Goal: Task Accomplishment & Management: Use online tool/utility

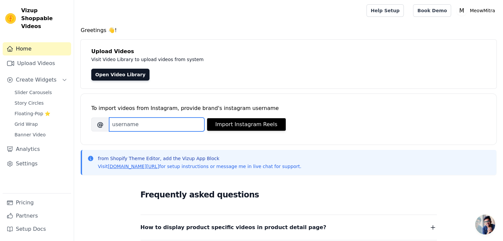
click at [145, 127] on input "Brand's Instagram Username" at bounding box center [156, 125] width 95 height 14
type input "[DOMAIN_NAME]"
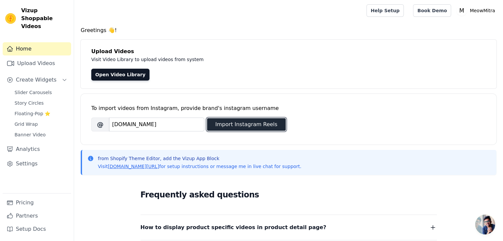
click at [219, 124] on button "Import Instagram Reels" at bounding box center [246, 124] width 79 height 13
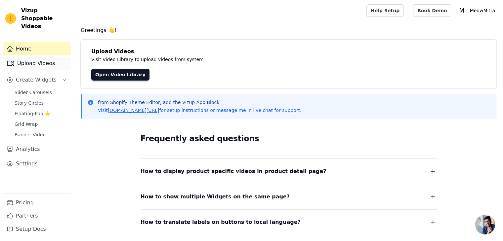
click at [43, 57] on link "Upload Videos" at bounding box center [37, 63] width 68 height 13
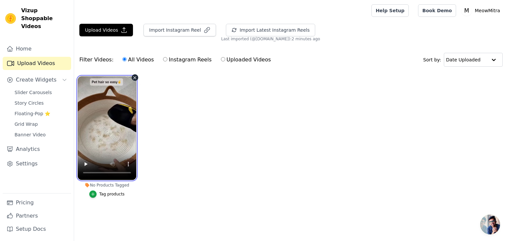
click at [108, 116] on video at bounding box center [107, 128] width 58 height 104
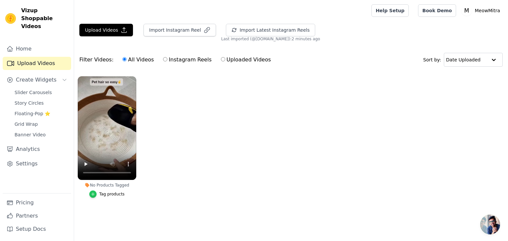
click at [94, 194] on icon "button" at bounding box center [93, 194] width 3 height 3
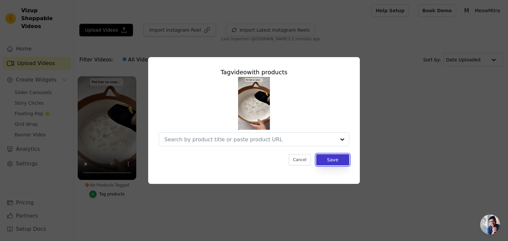
click at [339, 165] on button "Save" at bounding box center [332, 159] width 33 height 11
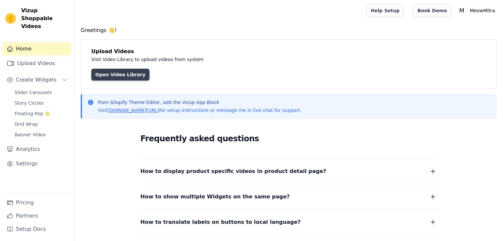
click at [118, 75] on link "Open Video Library" at bounding box center [120, 75] width 58 height 12
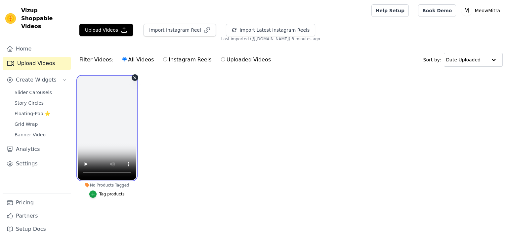
click at [98, 110] on video at bounding box center [107, 128] width 58 height 104
click at [106, 129] on video at bounding box center [107, 128] width 58 height 104
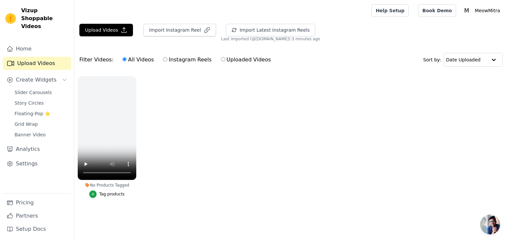
click at [178, 132] on ul "No Products Tagged Tag products" at bounding box center [291, 144] width 434 height 142
click at [96, 115] on video at bounding box center [107, 128] width 58 height 104
click at [114, 33] on button "Upload Videos" at bounding box center [106, 30] width 54 height 13
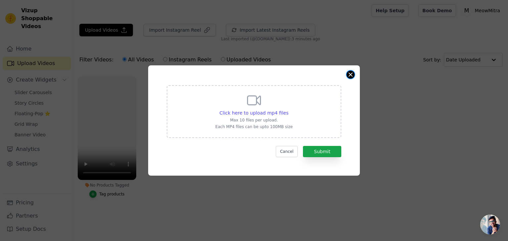
click at [350, 76] on button "Close modal" at bounding box center [350, 75] width 8 height 8
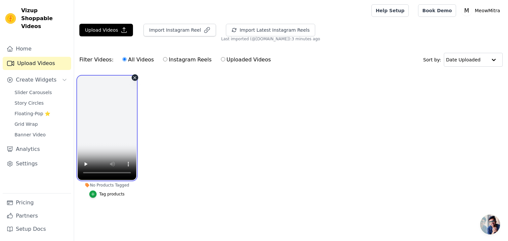
click at [119, 155] on video at bounding box center [107, 128] width 58 height 104
click at [172, 106] on ul "No Products Tagged Tag products" at bounding box center [291, 144] width 434 height 142
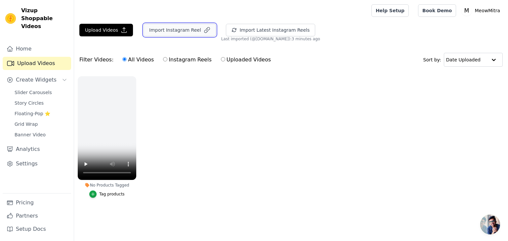
click at [173, 29] on button "Import Instagram Reel" at bounding box center [179, 30] width 72 height 13
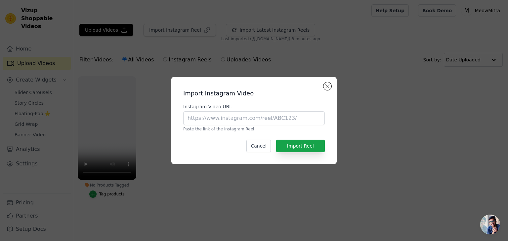
click at [224, 127] on p "Paste the link of the Instagram Reel" at bounding box center [253, 129] width 141 height 5
click at [215, 118] on input "Instagram Video URL" at bounding box center [253, 118] width 141 height 14
click at [328, 85] on button "Close modal" at bounding box center [327, 86] width 8 height 8
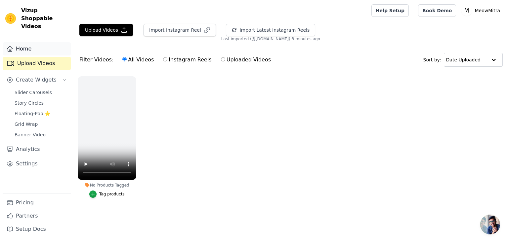
click at [12, 46] on icon "Sidebar" at bounding box center [10, 49] width 7 height 7
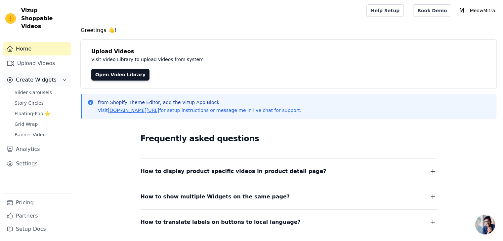
click at [20, 76] on span "Create Widgets" at bounding box center [36, 80] width 41 height 8
click at [50, 76] on span "Create Widgets" at bounding box center [36, 80] width 41 height 8
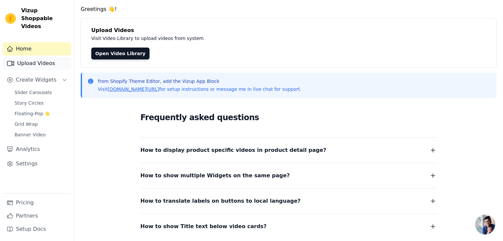
scroll to position [33, 0]
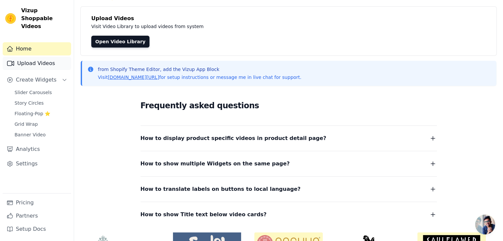
click at [39, 57] on link "Upload Videos" at bounding box center [37, 63] width 68 height 13
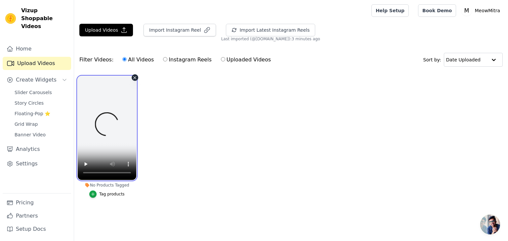
click at [126, 102] on video at bounding box center [107, 128] width 58 height 104
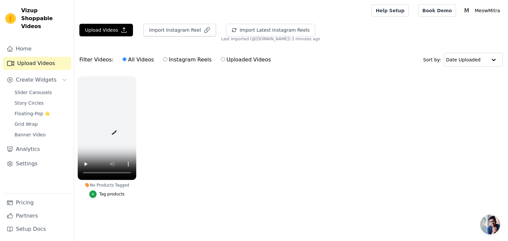
drag, startPoint x: 126, startPoint y: 102, endPoint x: 262, endPoint y: 93, distance: 135.8
click at [262, 93] on ul "No Products Tagged Tag products" at bounding box center [291, 144] width 434 height 142
click at [220, 57] on label "Uploaded Videos" at bounding box center [245, 60] width 51 height 9
click at [221, 57] on input "Uploaded Videos" at bounding box center [223, 59] width 4 height 4
radio input "true"
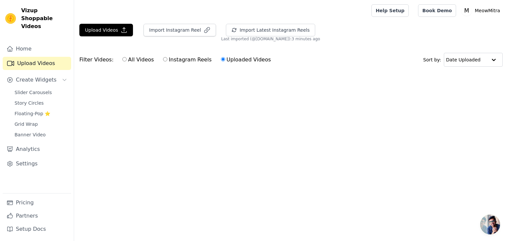
click at [167, 59] on label "Instagram Reels" at bounding box center [187, 60] width 49 height 9
click at [167, 59] on input "Instagram Reels" at bounding box center [165, 59] width 4 height 4
radio input "true"
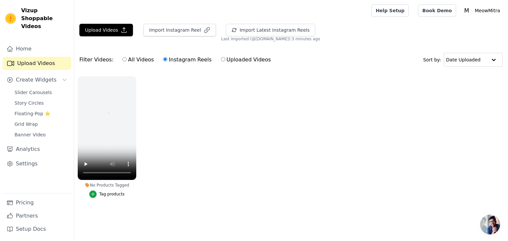
click at [80, 57] on div "Filter Videos: All Videos Instagram Reels Uploaded Videos" at bounding box center [176, 59] width 195 height 15
click at [236, 142] on ul "No Products Tagged Tag products" at bounding box center [291, 144] width 434 height 142
